Goal: Information Seeking & Learning: Learn about a topic

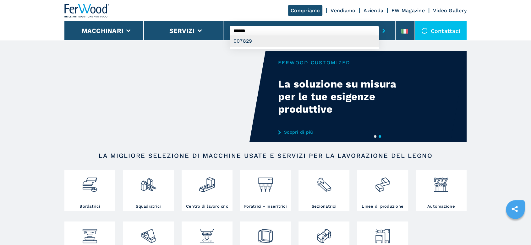
type input "******"
click at [249, 43] on div "007829" at bounding box center [304, 41] width 149 height 11
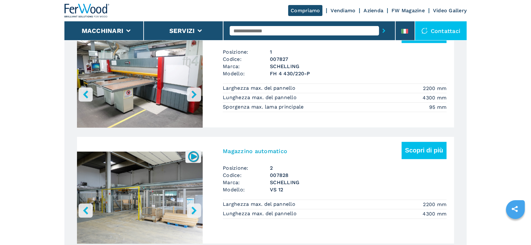
scroll to position [419, 0]
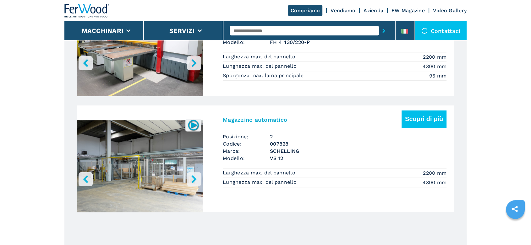
click at [281, 152] on h3 "SCHELLING" at bounding box center [358, 151] width 177 height 7
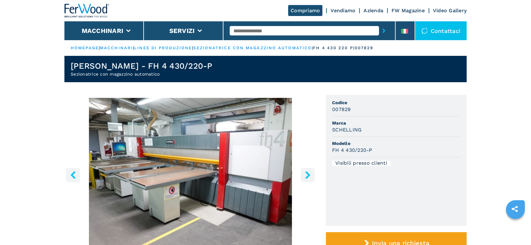
scroll to position [140, 0]
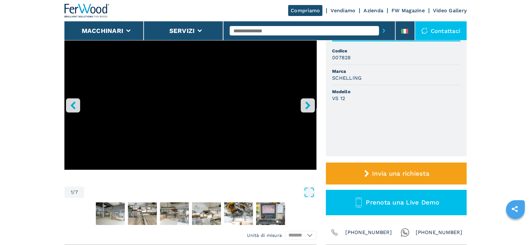
click at [313, 103] on button "right-button" at bounding box center [308, 105] width 14 height 14
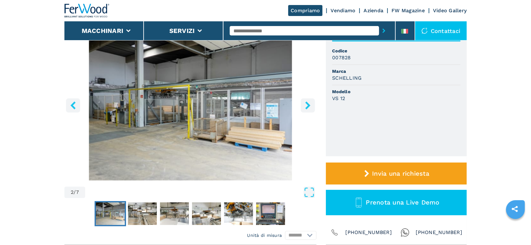
click at [310, 105] on icon "right-button" at bounding box center [308, 106] width 8 height 8
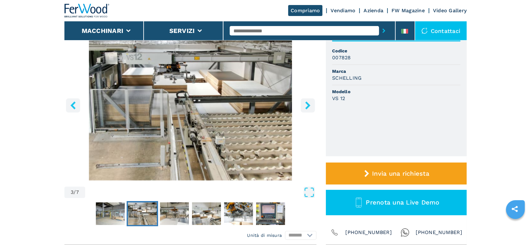
click at [310, 105] on icon "right-button" at bounding box center [308, 106] width 8 height 8
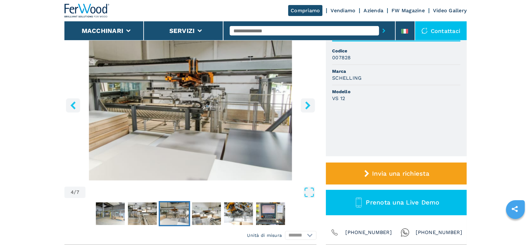
click at [310, 105] on icon "right-button" at bounding box center [308, 106] width 8 height 8
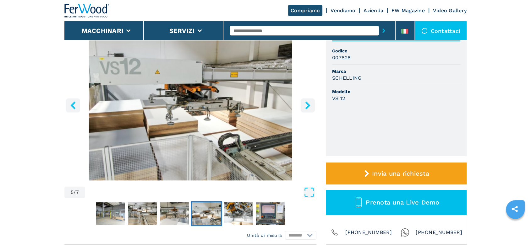
click at [310, 105] on icon "right-button" at bounding box center [308, 106] width 8 height 8
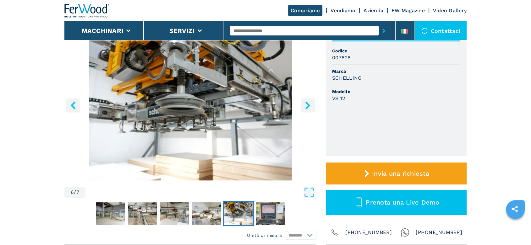
click at [310, 105] on icon "right-button" at bounding box center [308, 106] width 8 height 8
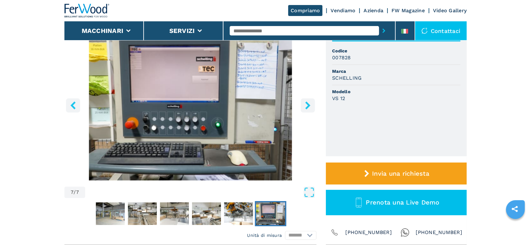
click at [310, 105] on icon "right-button" at bounding box center [308, 106] width 8 height 8
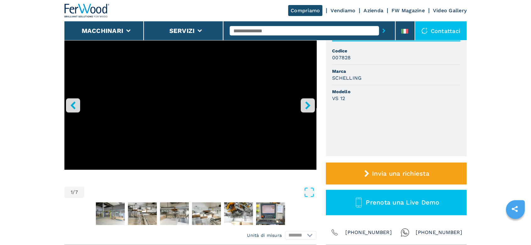
click at [310, 105] on icon "right-button" at bounding box center [308, 106] width 8 height 8
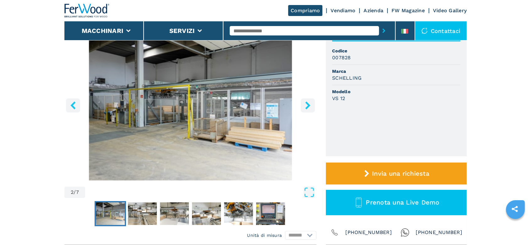
click at [310, 105] on icon "right-button" at bounding box center [308, 106] width 8 height 8
